Goal: Task Accomplishment & Management: Use online tool/utility

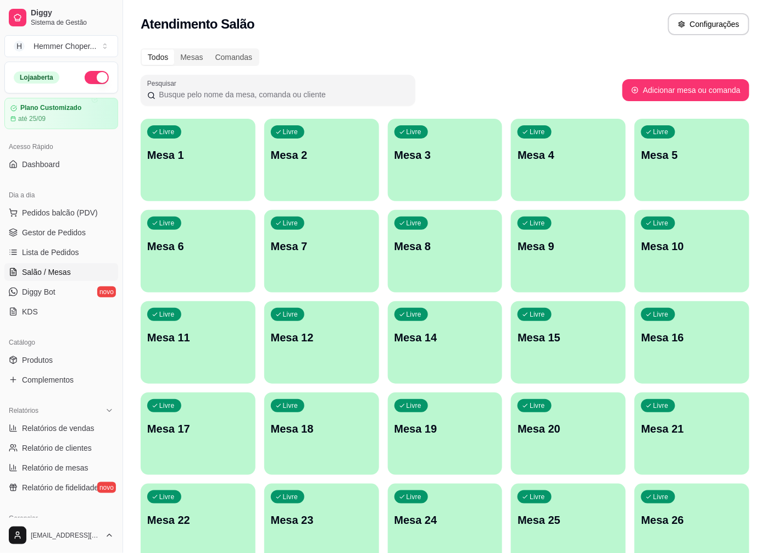
drag, startPoint x: 721, startPoint y: 2, endPoint x: 468, endPoint y: 36, distance: 254.9
click at [443, 26] on div "Atendimento Salão Configurações" at bounding box center [445, 24] width 609 height 22
click at [48, 214] on span "Pedidos balcão (PDV)" at bounding box center [60, 212] width 76 height 11
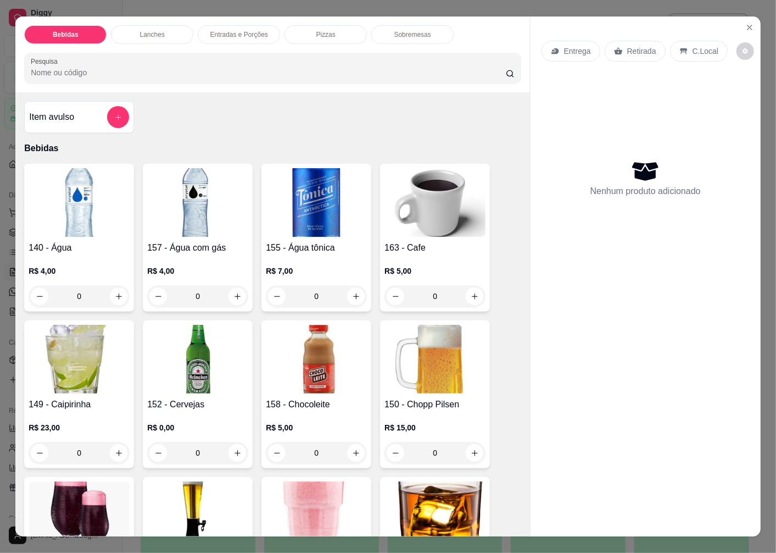
click at [634, 46] on p "Retirada" at bounding box center [641, 51] width 29 height 11
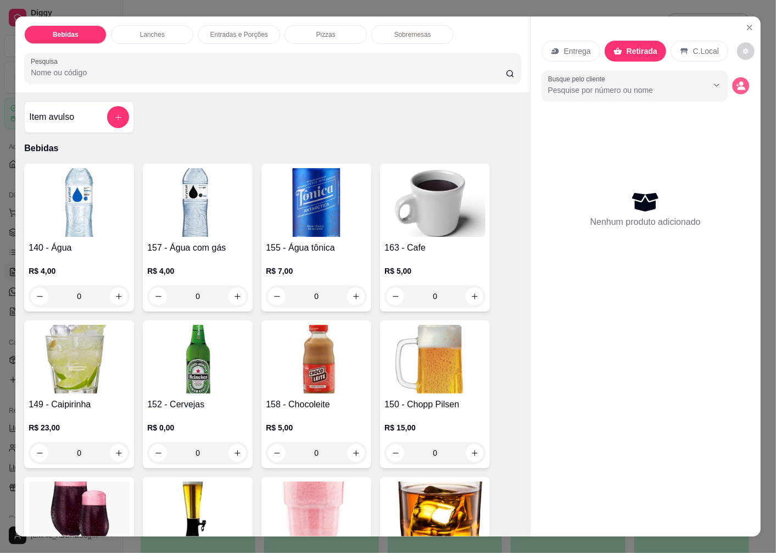
click at [739, 82] on circle "decrease-product-quantity" at bounding box center [741, 84] width 4 height 4
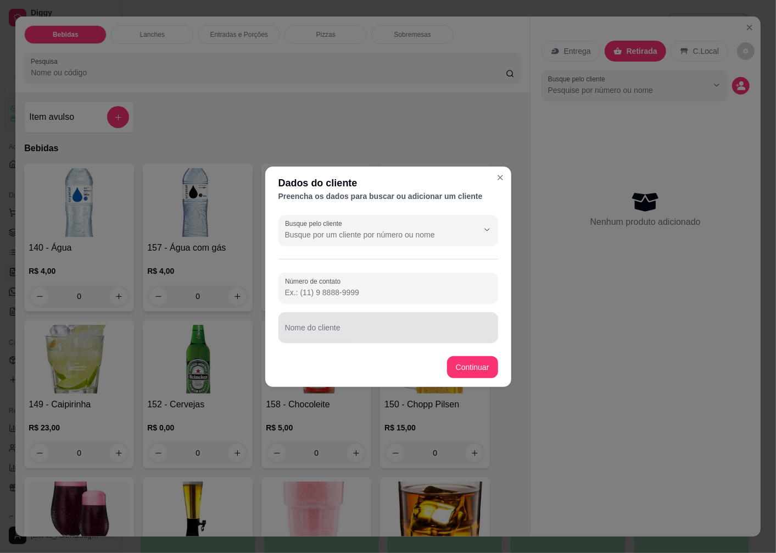
click at [317, 331] on input "Nome do cliente" at bounding box center [388, 331] width 207 height 11
type input "MAGRIT"
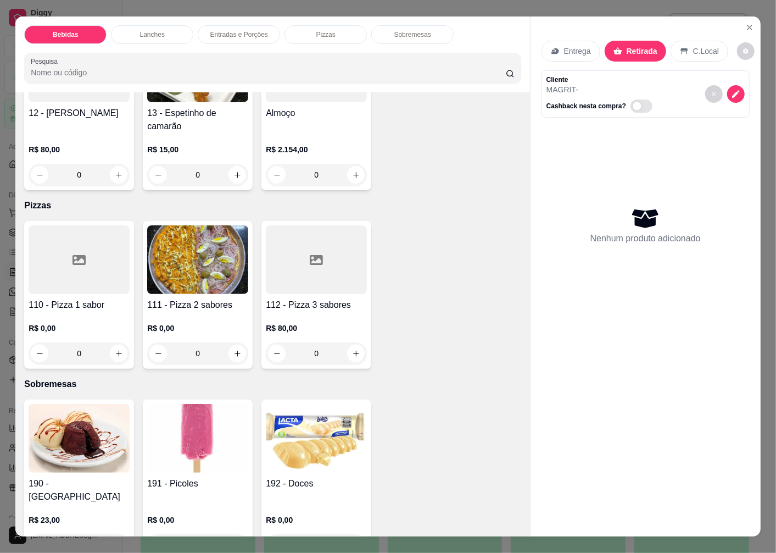
scroll to position [2598, 0]
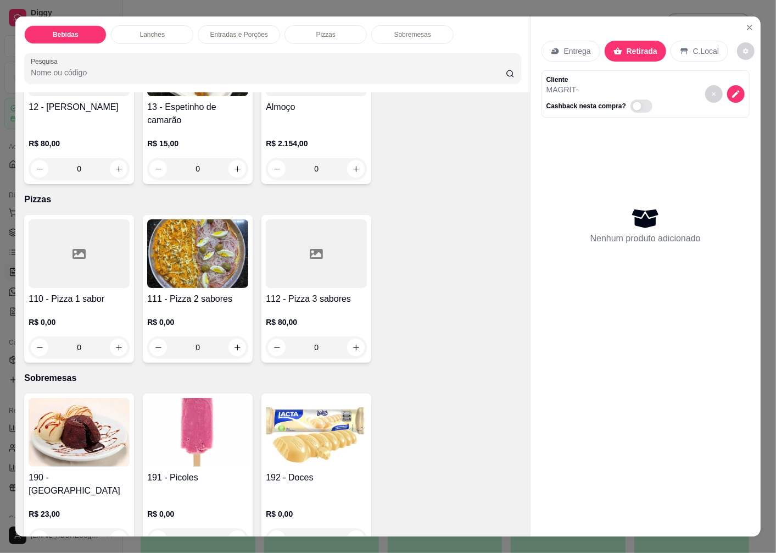
click at [189, 269] on img at bounding box center [197, 253] width 101 height 69
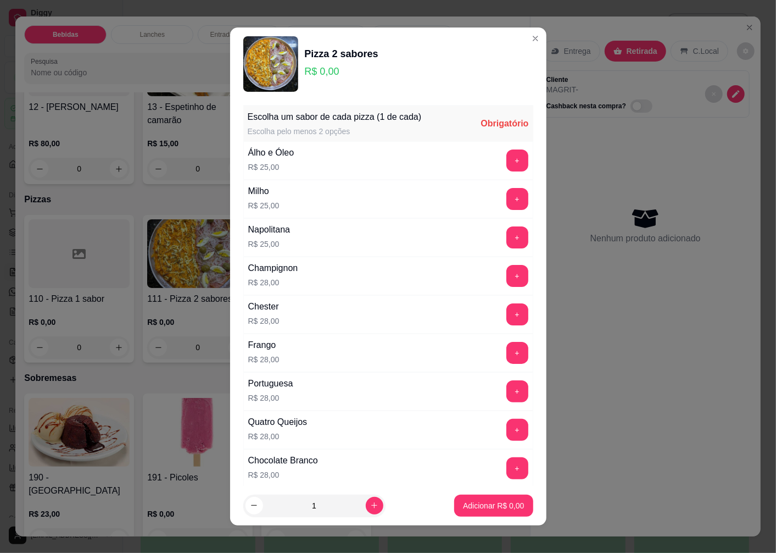
scroll to position [183, 0]
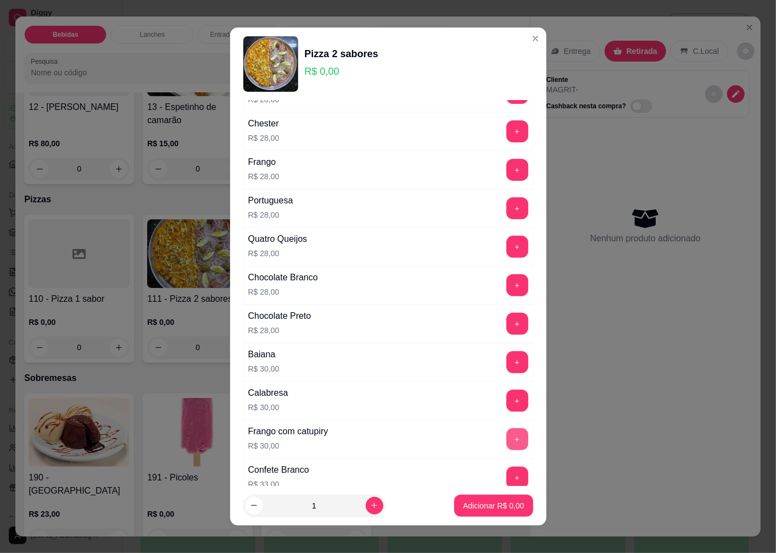
click at [506, 440] on button "+" at bounding box center [517, 439] width 22 height 22
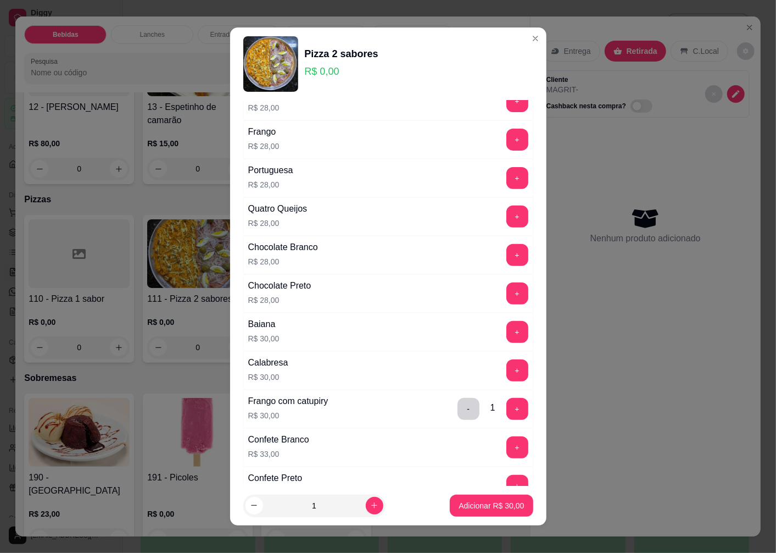
scroll to position [91, 0]
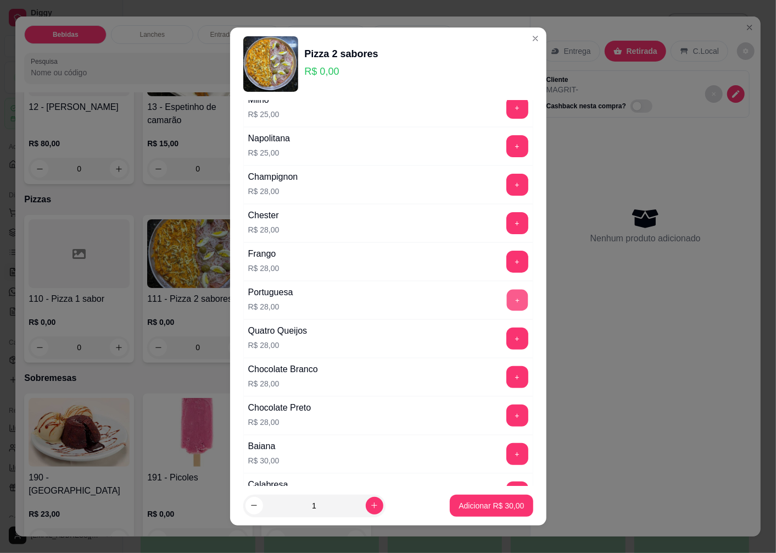
click at [506, 304] on button "+" at bounding box center [516, 299] width 21 height 21
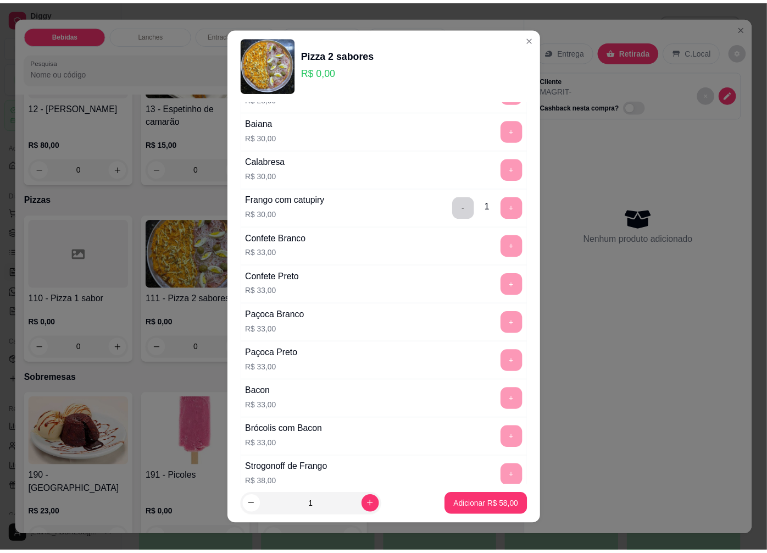
scroll to position [701, 0]
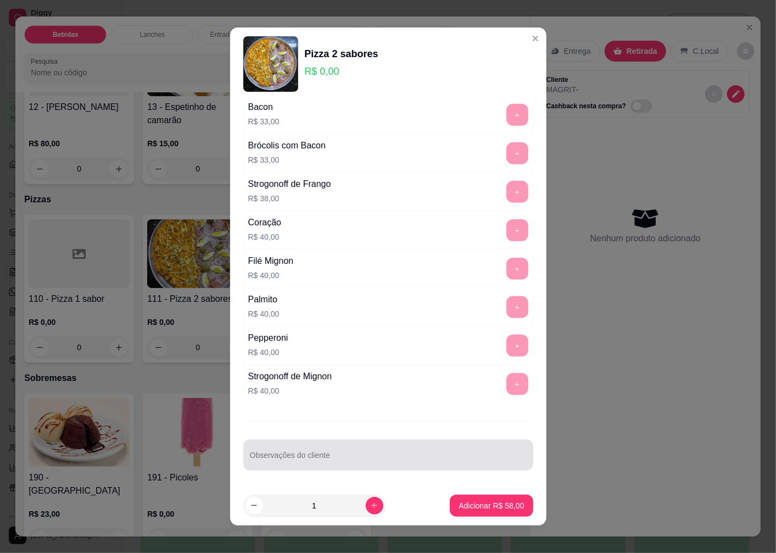
click at [292, 462] on input "Observações do cliente" at bounding box center [388, 459] width 277 height 11
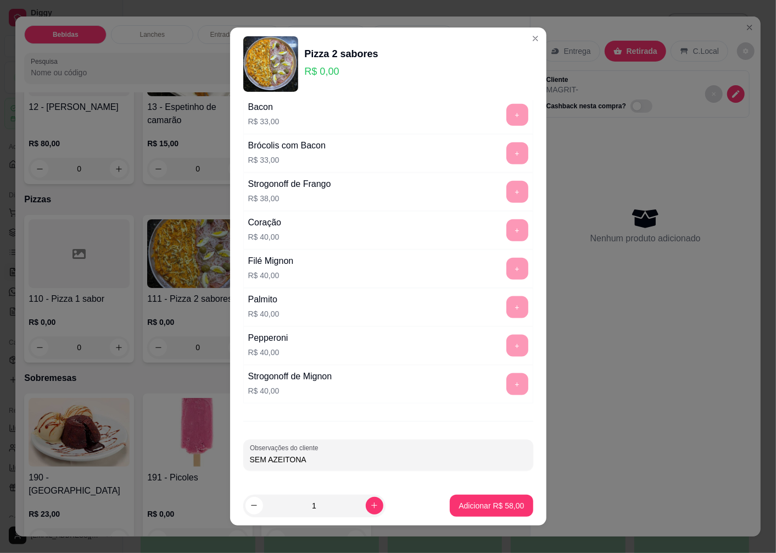
type input "SEM AZEITONAS"
click at [477, 500] on p "Adicionar R$ 58,00" at bounding box center [491, 505] width 65 height 11
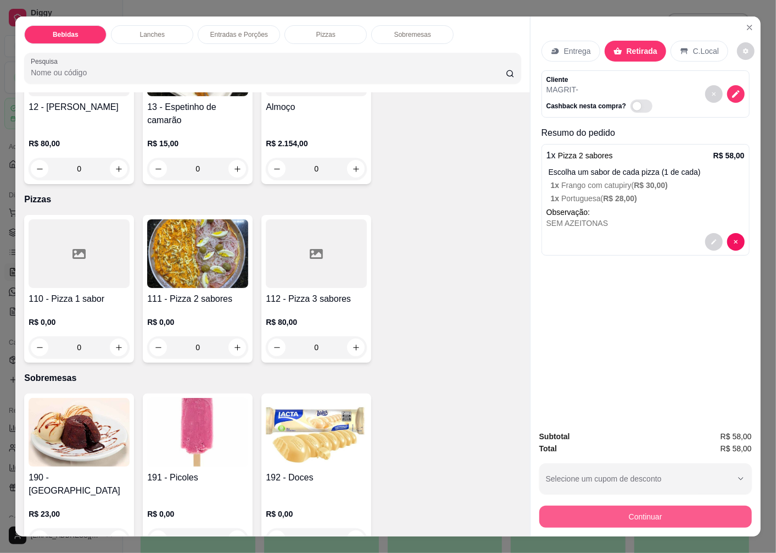
click at [643, 522] on button "Continuar" at bounding box center [645, 516] width 213 height 22
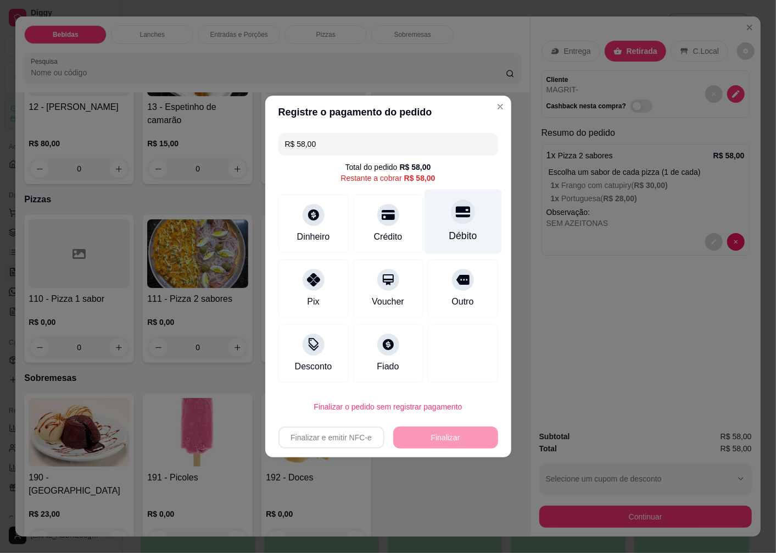
click at [455, 216] on icon at bounding box center [462, 212] width 14 height 11
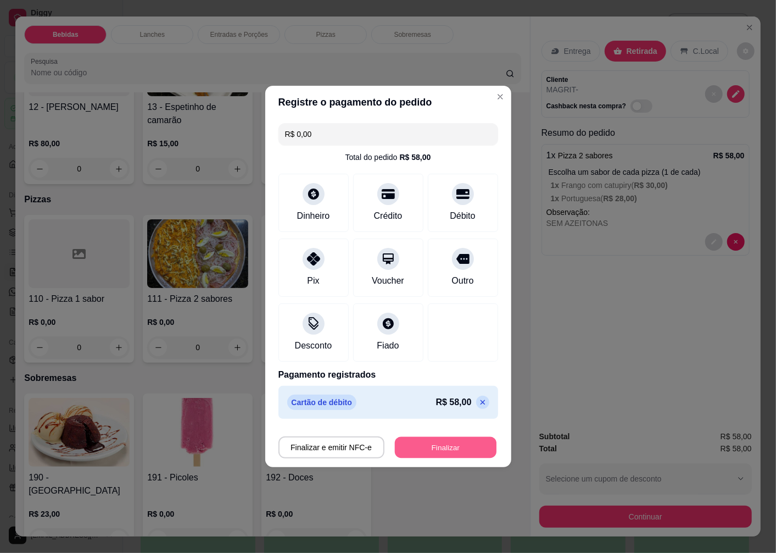
click at [461, 447] on button "Finalizar" at bounding box center [446, 447] width 102 height 21
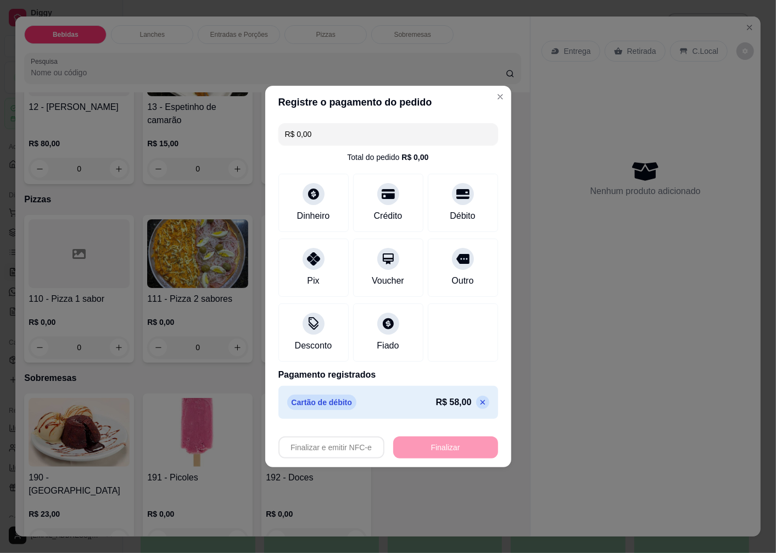
type input "-R$ 58,00"
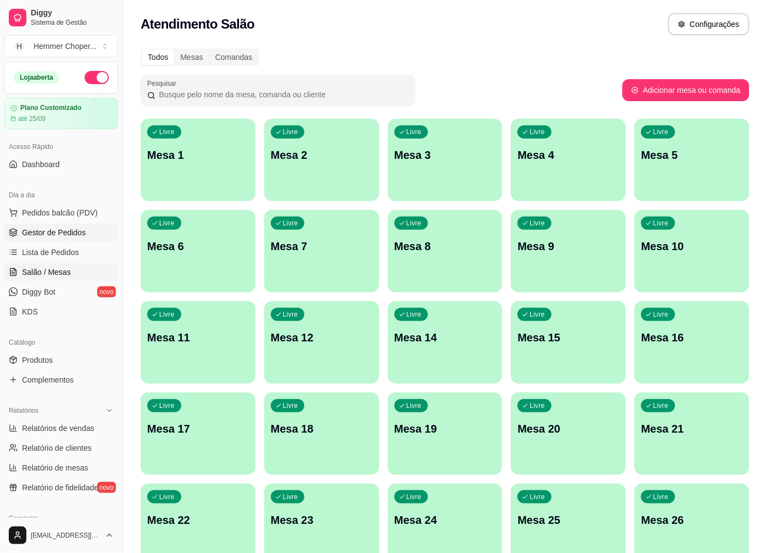
click at [71, 233] on span "Gestor de Pedidos" at bounding box center [54, 232] width 64 height 11
